Goal: Task Accomplishment & Management: Manage account settings

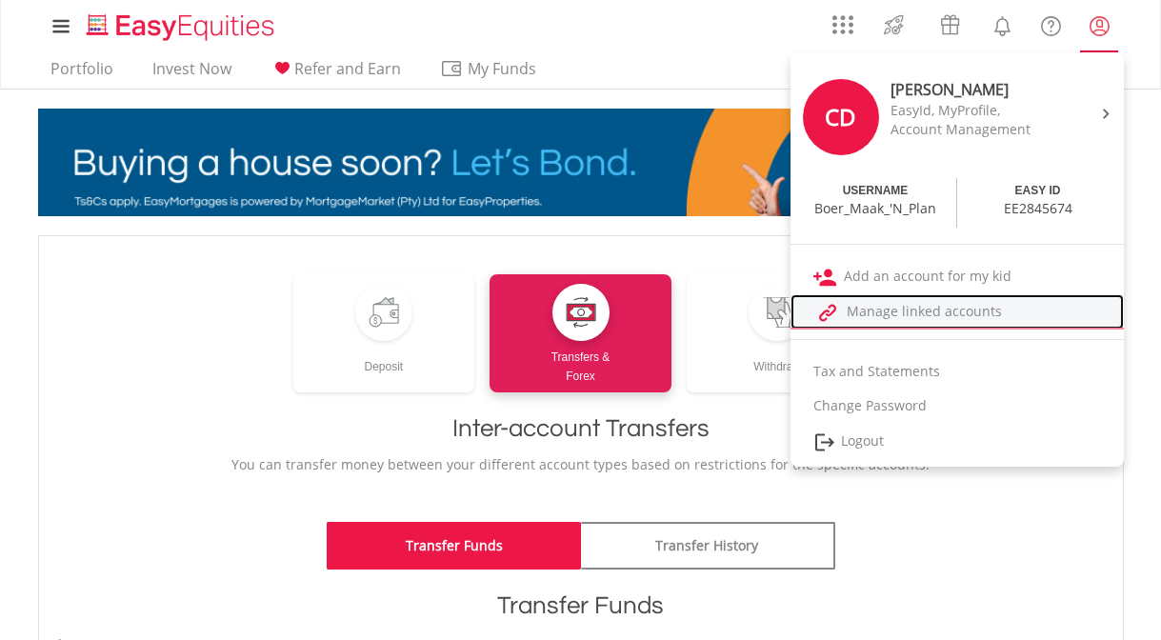
click at [950, 308] on link "Manage linked accounts" at bounding box center [956, 311] width 333 height 35
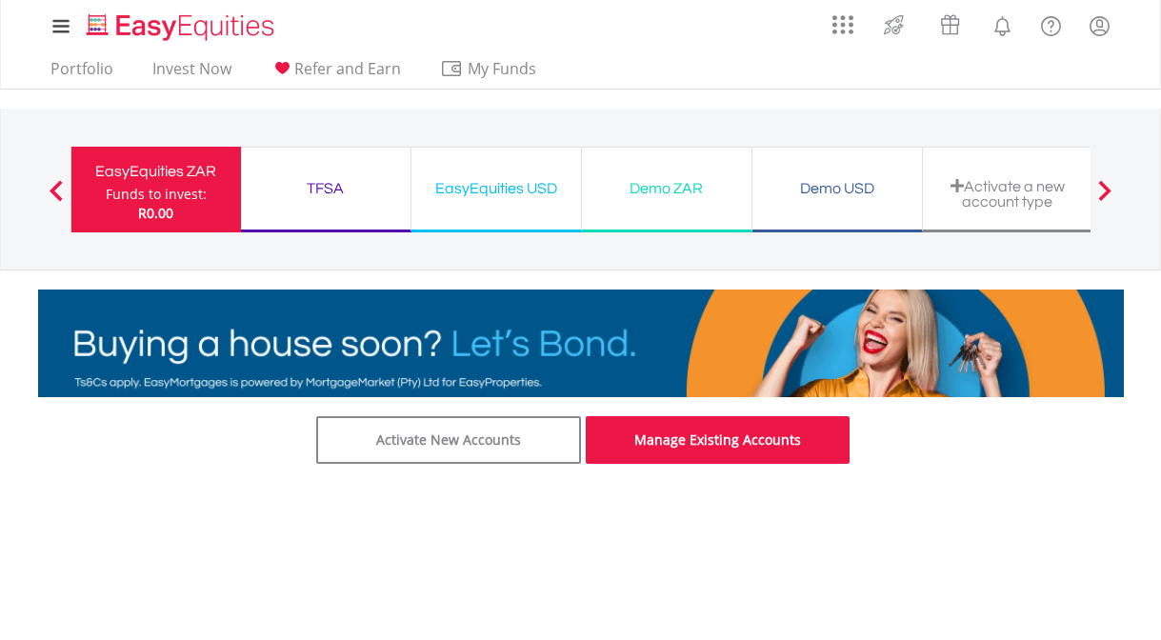
click at [735, 449] on link "Manage Existing Accounts" at bounding box center [717, 440] width 265 height 48
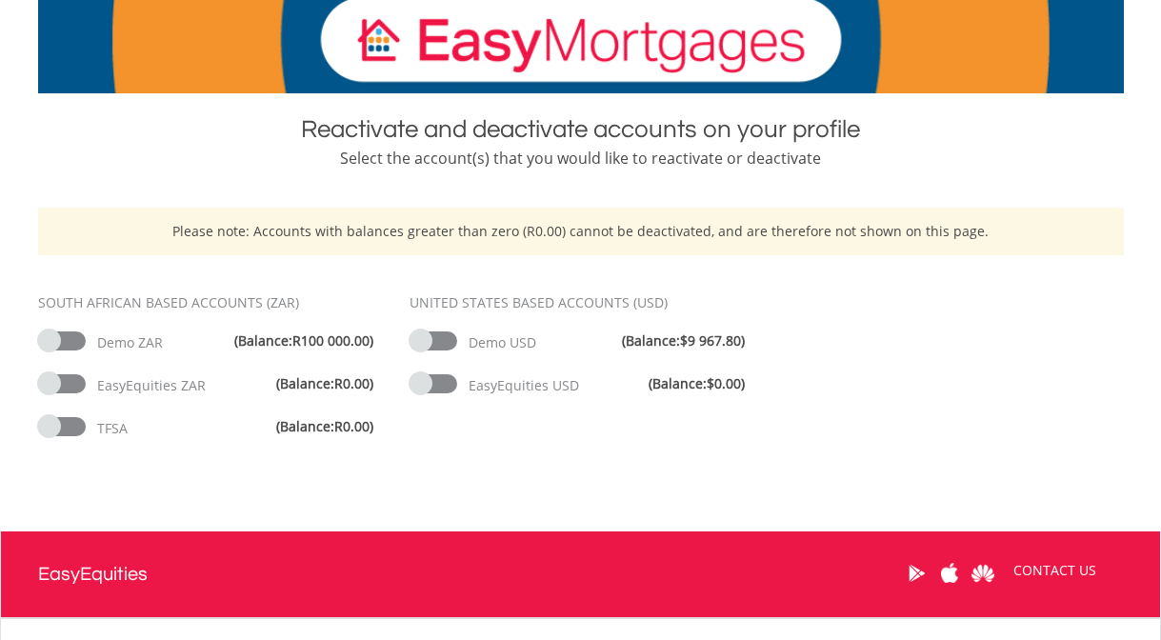
scroll to position [304, 0]
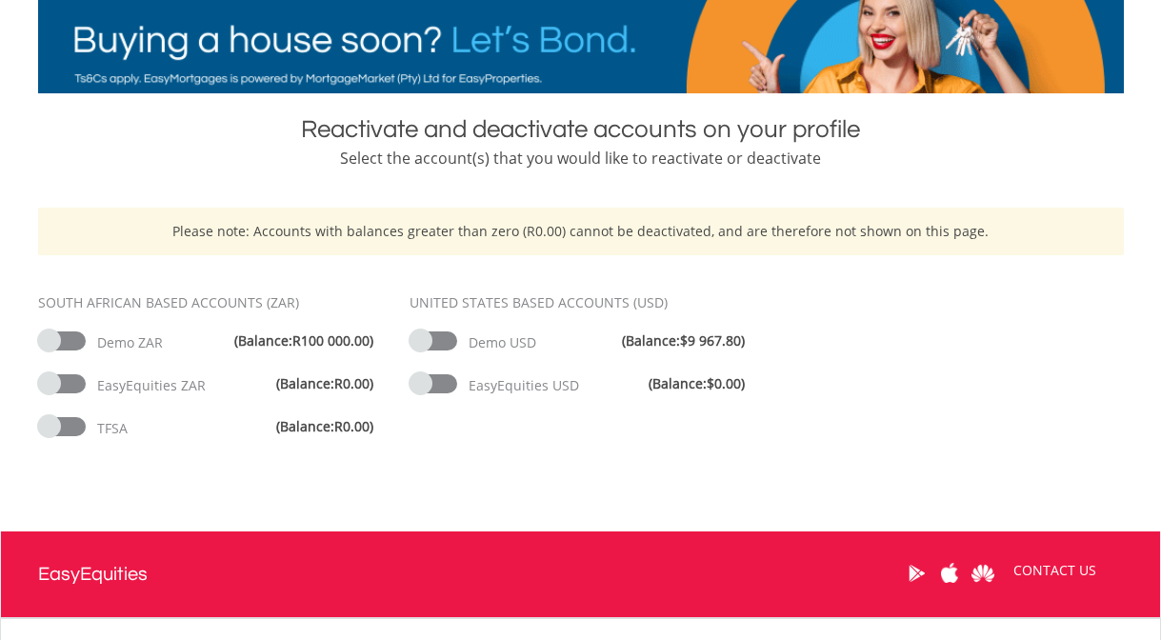
click at [201, 419] on div "TFSA (Balance: R0.00 )" at bounding box center [209, 429] width 343 height 24
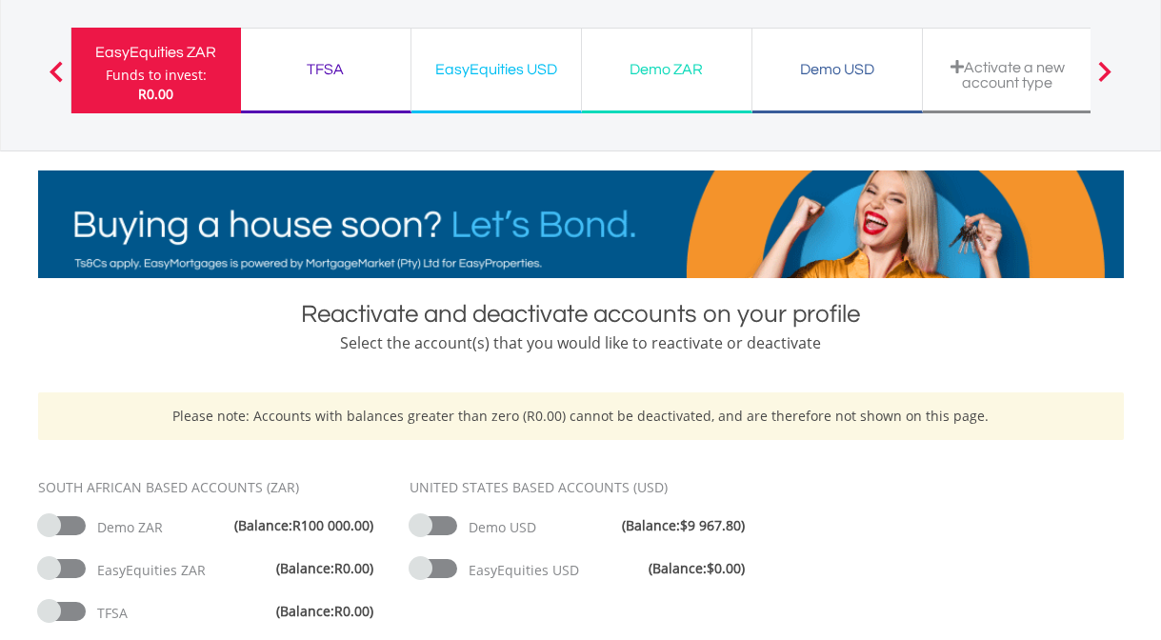
scroll to position [0, 0]
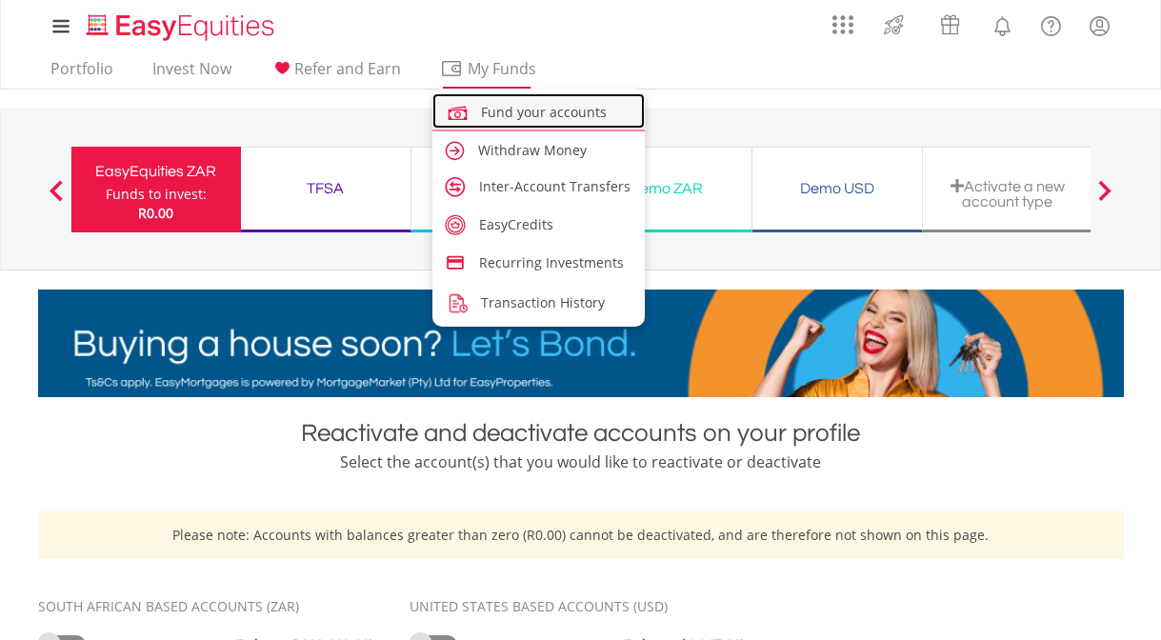
click at [546, 111] on span "Fund your accounts" at bounding box center [544, 112] width 126 height 18
